Goal: Information Seeking & Learning: Learn about a topic

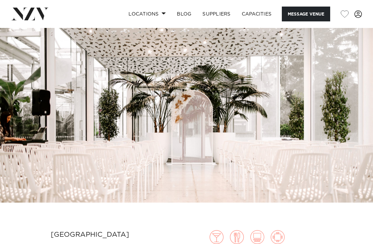
click at [134, 18] on link "Locations" at bounding box center [147, 14] width 48 height 15
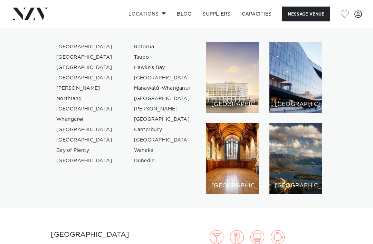
click at [227, 162] on div "[GEOGRAPHIC_DATA]" at bounding box center [232, 158] width 53 height 71
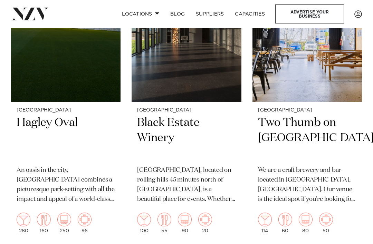
scroll to position [1558, 0]
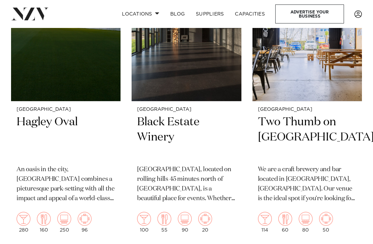
click at [104, 115] on h2 "Hagley Oval" at bounding box center [66, 137] width 98 height 45
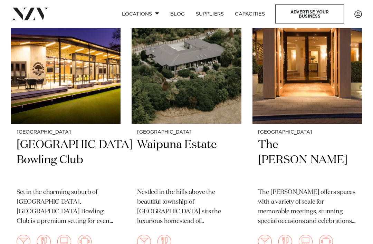
scroll to position [2420, 0]
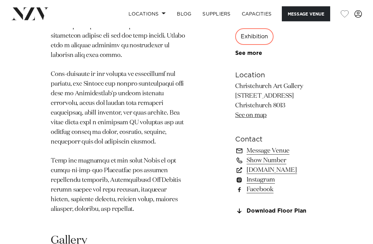
scroll to position [679, 0]
click at [319, 166] on link "christchurchartgallery.org.nz" at bounding box center [278, 171] width 87 height 10
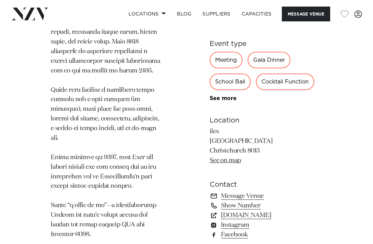
scroll to position [569, 0]
click at [263, 211] on link "[DOMAIN_NAME]" at bounding box center [266, 216] width 113 height 10
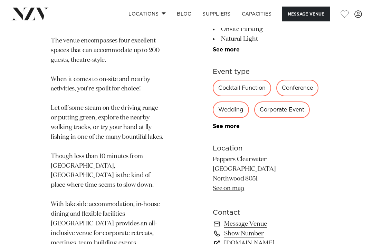
scroll to position [423, 0]
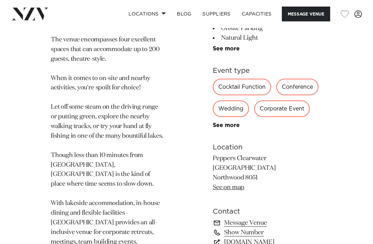
click at [234, 184] on link "See on map" at bounding box center [228, 187] width 31 height 6
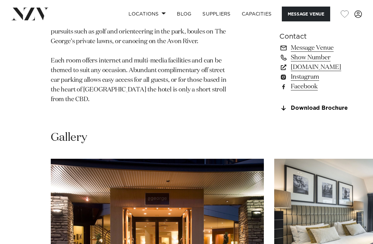
scroll to position [505, 0]
click at [280, 16] on link "See on map" at bounding box center [295, 13] width 31 height 6
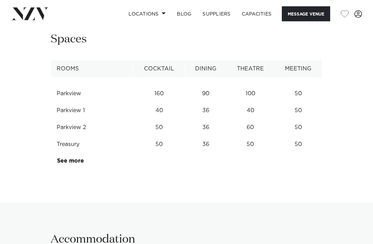
scroll to position [846, 0]
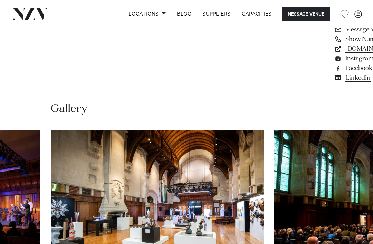
scroll to position [523, 0]
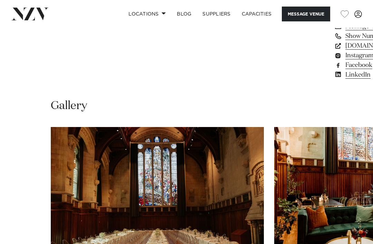
scroll to position [549, 0]
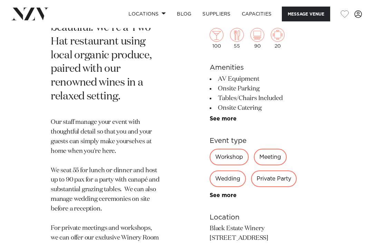
scroll to position [501, 0]
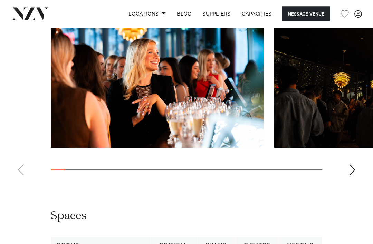
scroll to position [719, 0]
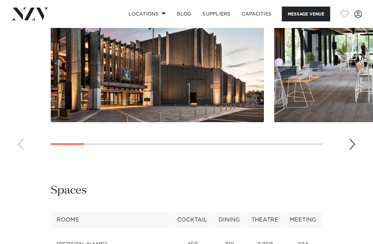
scroll to position [707, 0]
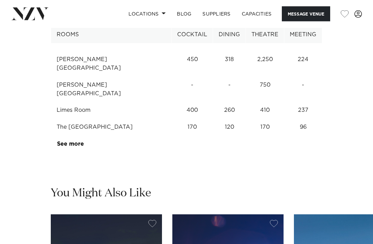
click at [73, 147] on link "See more" at bounding box center [84, 145] width 54 height 6
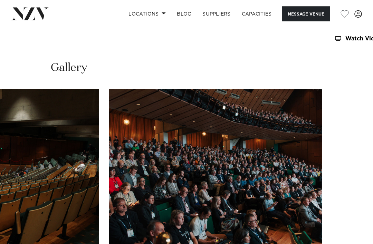
scroll to position [556, 0]
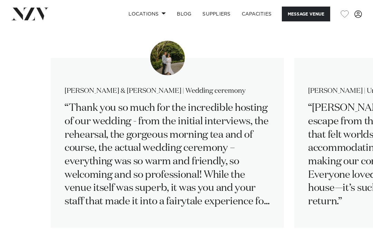
scroll to position [1108, 0]
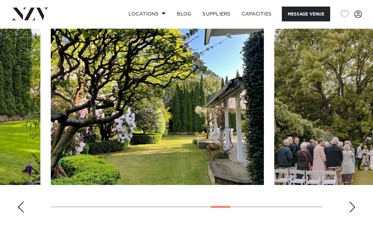
scroll to position [721, 0]
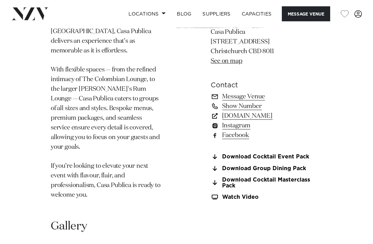
scroll to position [437, 0]
click at [296, 154] on link "Download Cocktail Event Pack" at bounding box center [267, 157] width 112 height 6
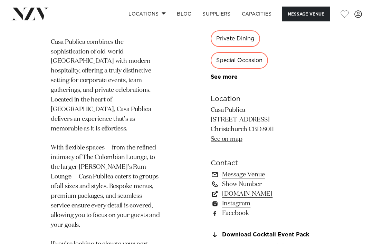
scroll to position [358, 0]
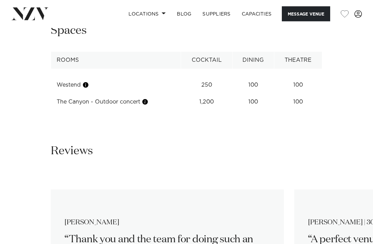
scroll to position [899, 0]
click at [85, 82] on button "button" at bounding box center [85, 85] width 7 height 7
click at [22, 72] on div "**********" at bounding box center [187, 66] width 362 height 87
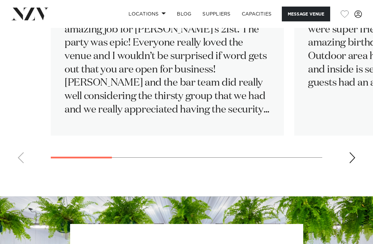
scroll to position [1105, 0]
